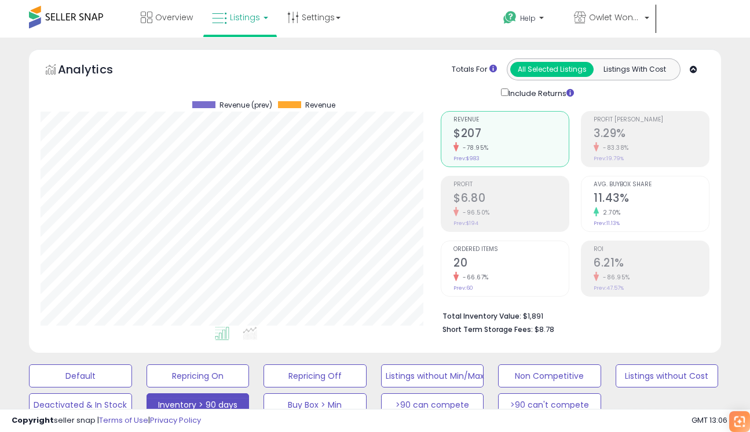
select select "*********"
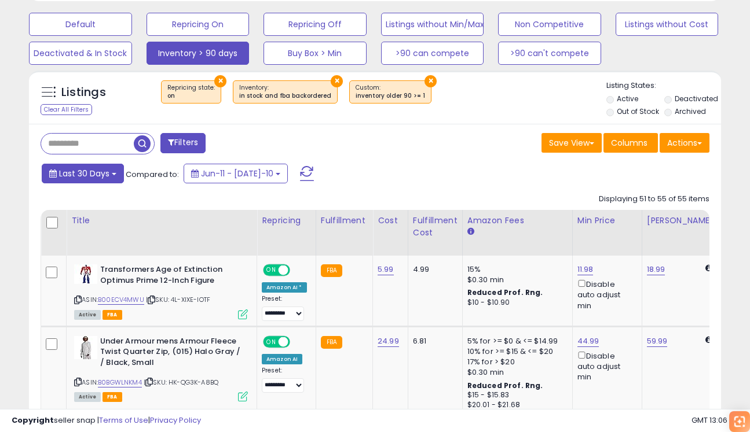
scroll to position [237, 400]
click at [216, 80] on button "×" at bounding box center [220, 81] width 12 height 12
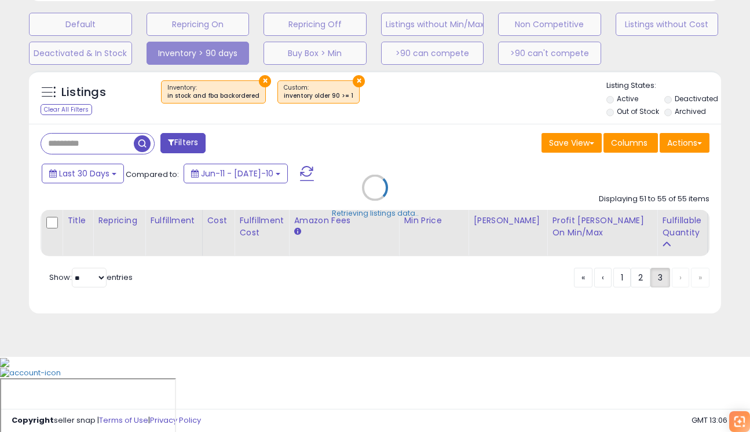
scroll to position [277, 0]
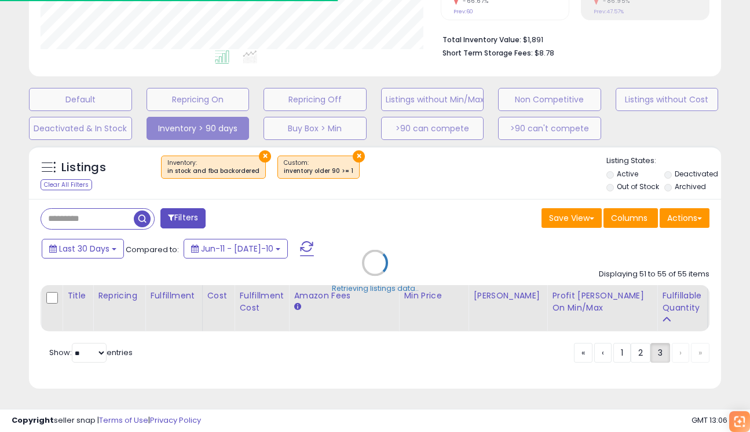
click at [258, 154] on div "Retrieving listings data.." at bounding box center [374, 271] width 709 height 263
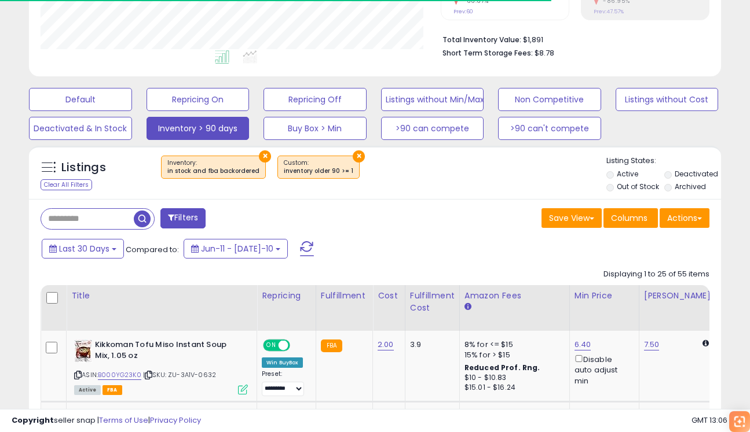
scroll to position [352, 0]
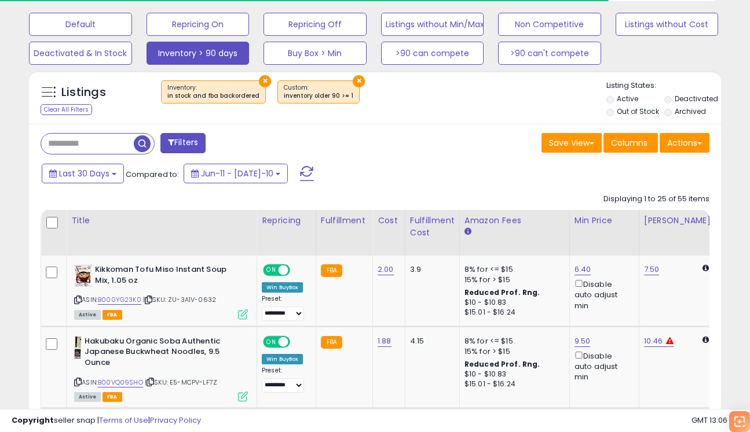
click at [259, 78] on button "×" at bounding box center [265, 81] width 12 height 12
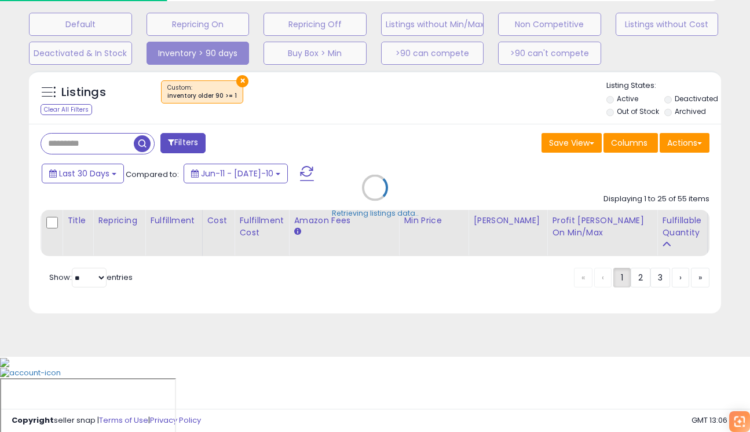
scroll to position [277, 0]
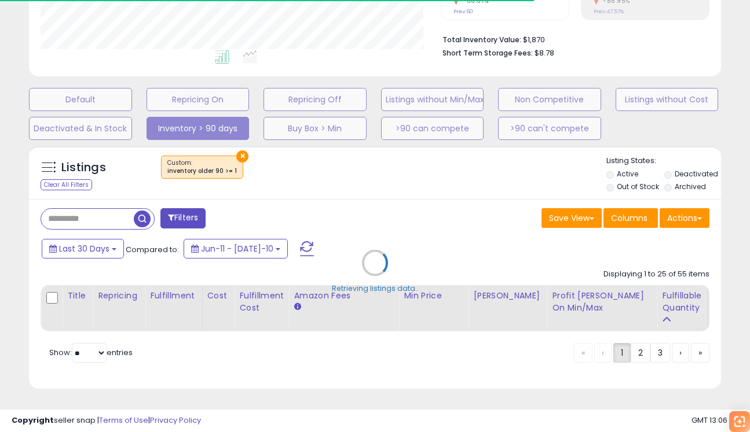
click at [238, 157] on div "Retrieving listings data.." at bounding box center [374, 271] width 709 height 263
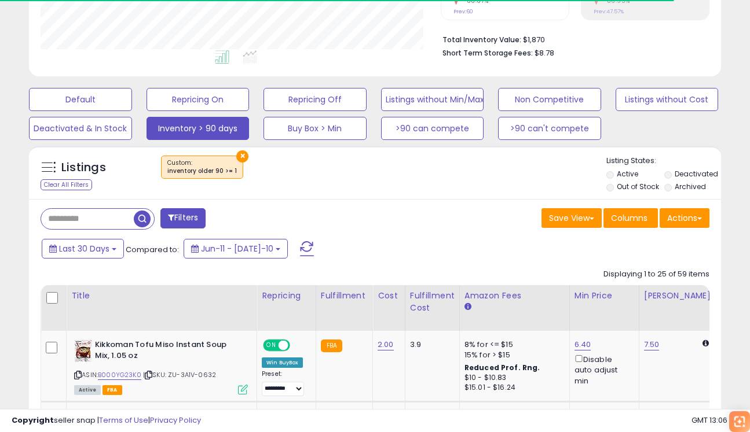
scroll to position [352, 0]
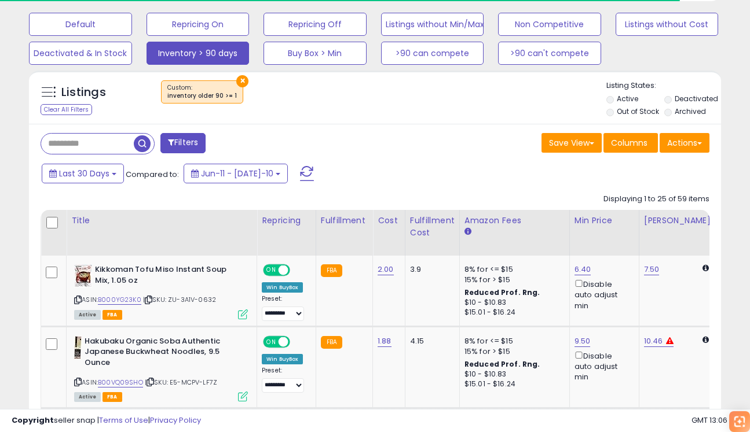
click at [179, 104] on div "×" at bounding box center [375, 96] width 459 height 32
click at [120, 25] on button "Default" at bounding box center [80, 24] width 103 height 23
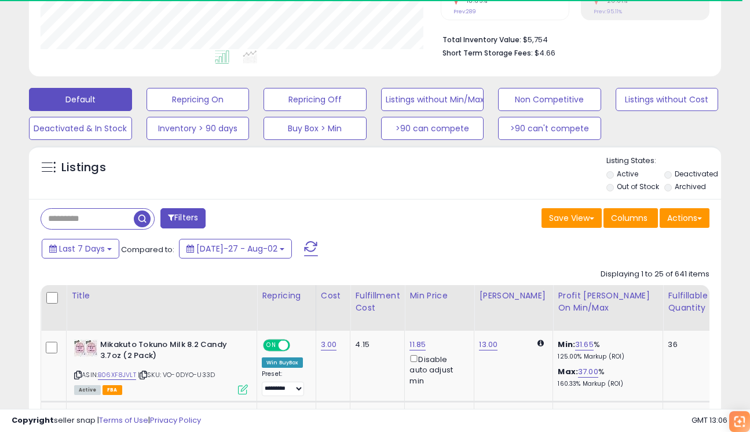
scroll to position [237, 400]
